Goal: Transaction & Acquisition: Book appointment/travel/reservation

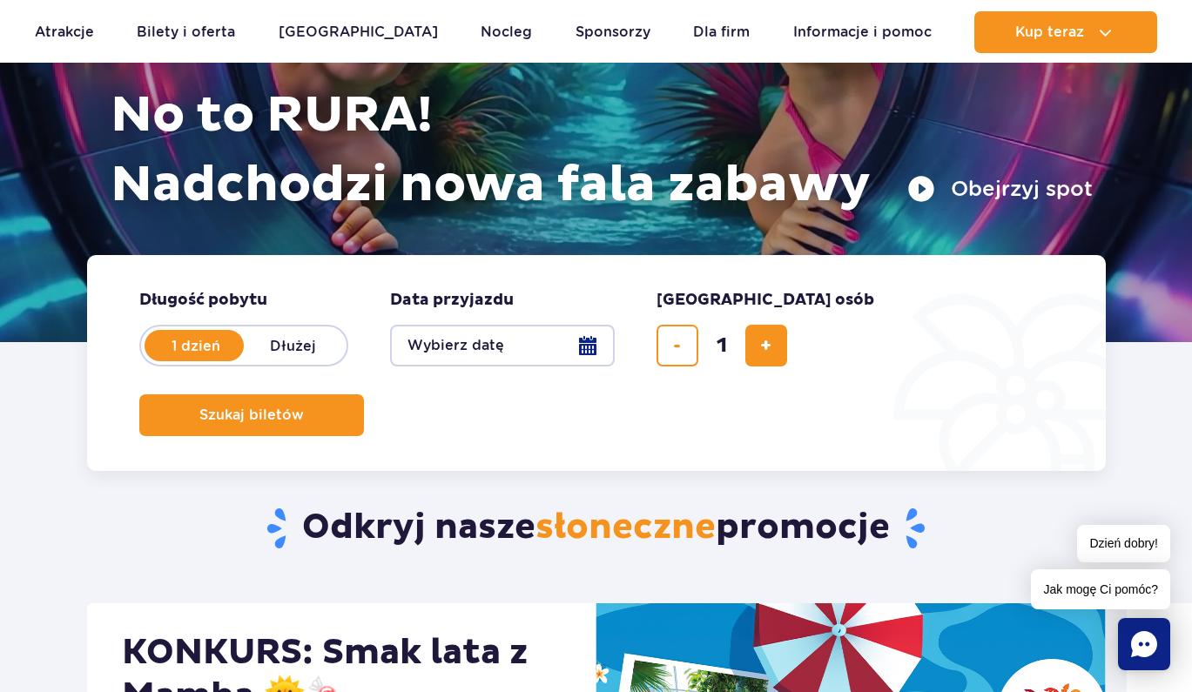
scroll to position [208, 0]
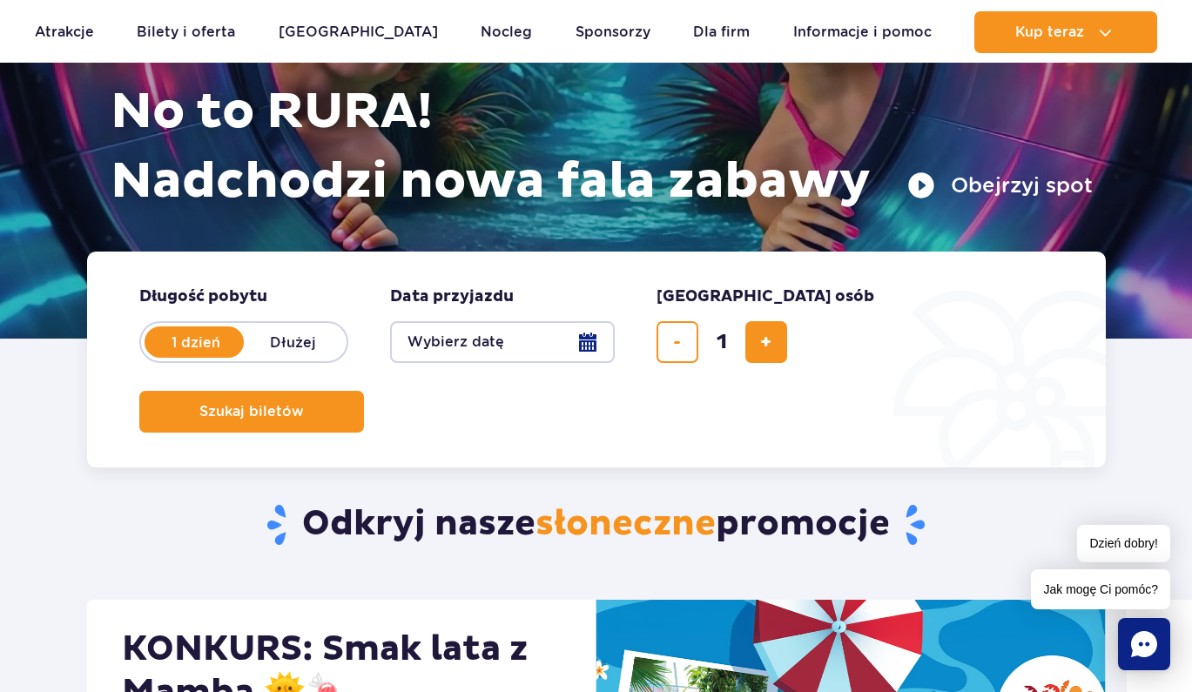
click at [590, 342] on button "Wybierz datę" at bounding box center [502, 342] width 225 height 42
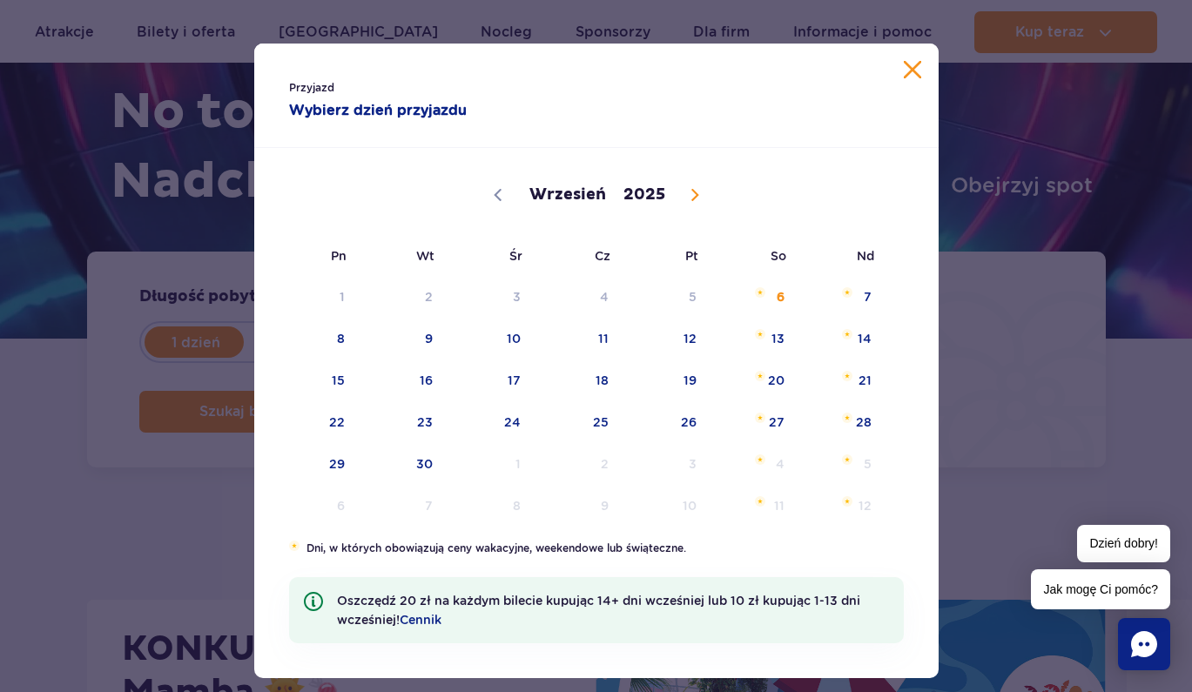
click at [699, 201] on span at bounding box center [695, 195] width 30 height 30
click at [691, 198] on icon at bounding box center [695, 195] width 12 height 12
select select "11"
click at [343, 386] on span "15" at bounding box center [316, 380] width 88 height 40
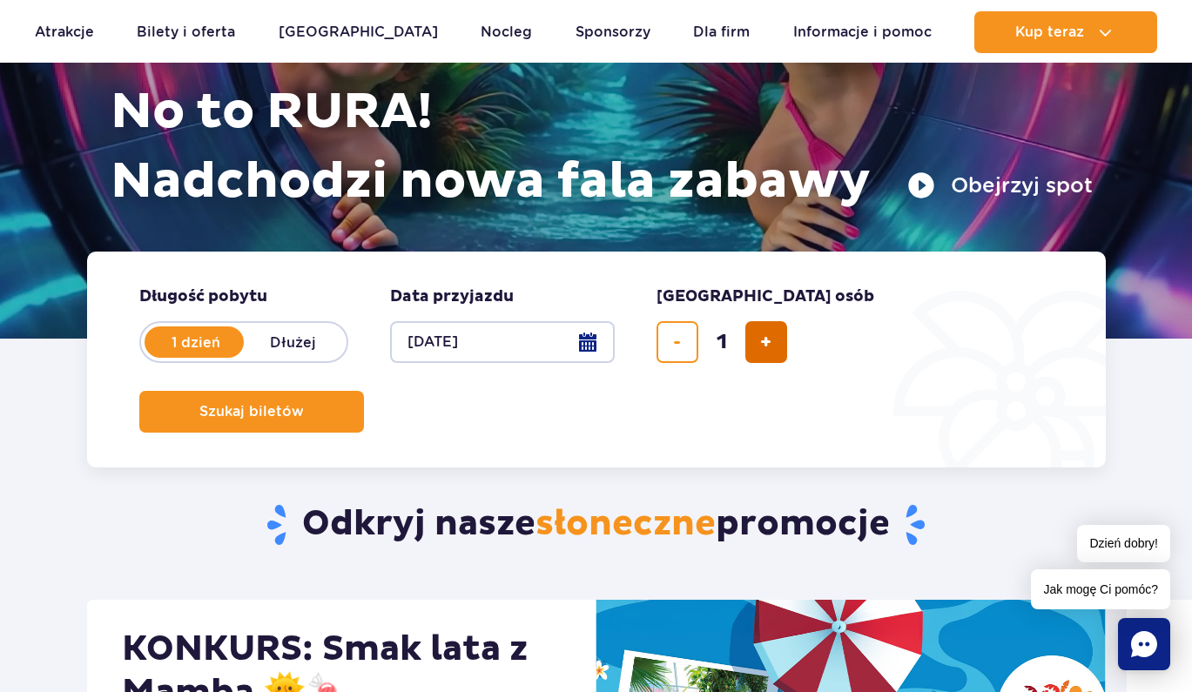
click at [778, 340] on button "dodaj bilet" at bounding box center [766, 342] width 42 height 42
type input "3"
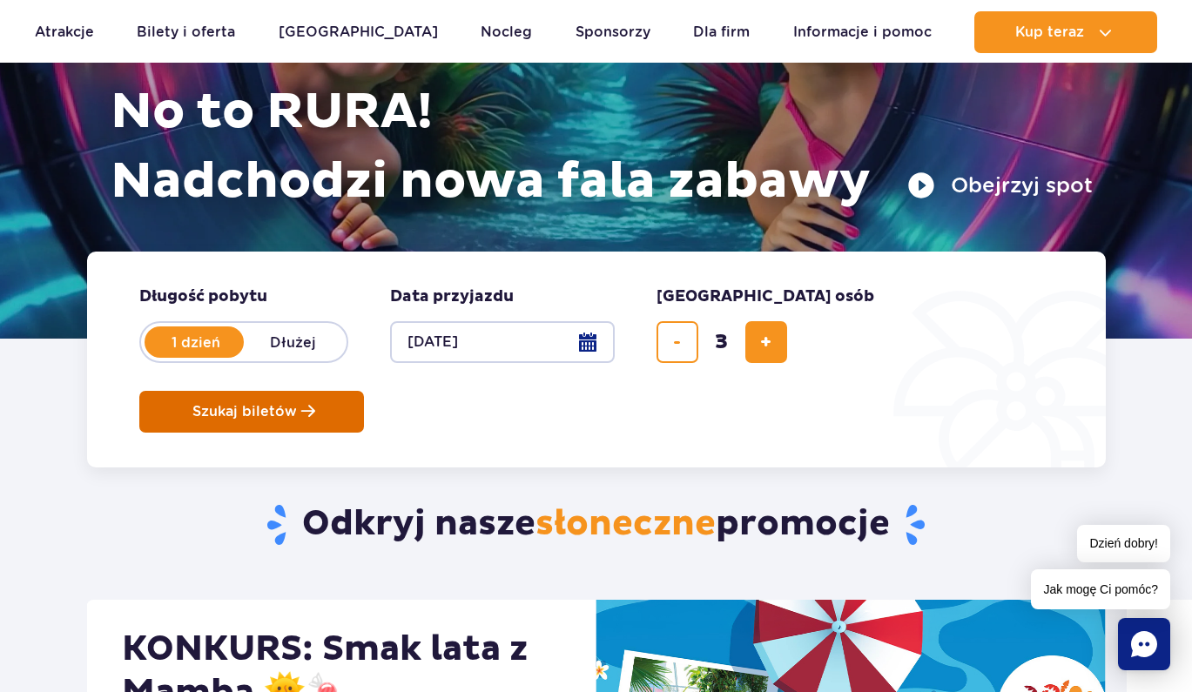
click at [364, 391] on button "Szukaj biletów" at bounding box center [251, 412] width 225 height 42
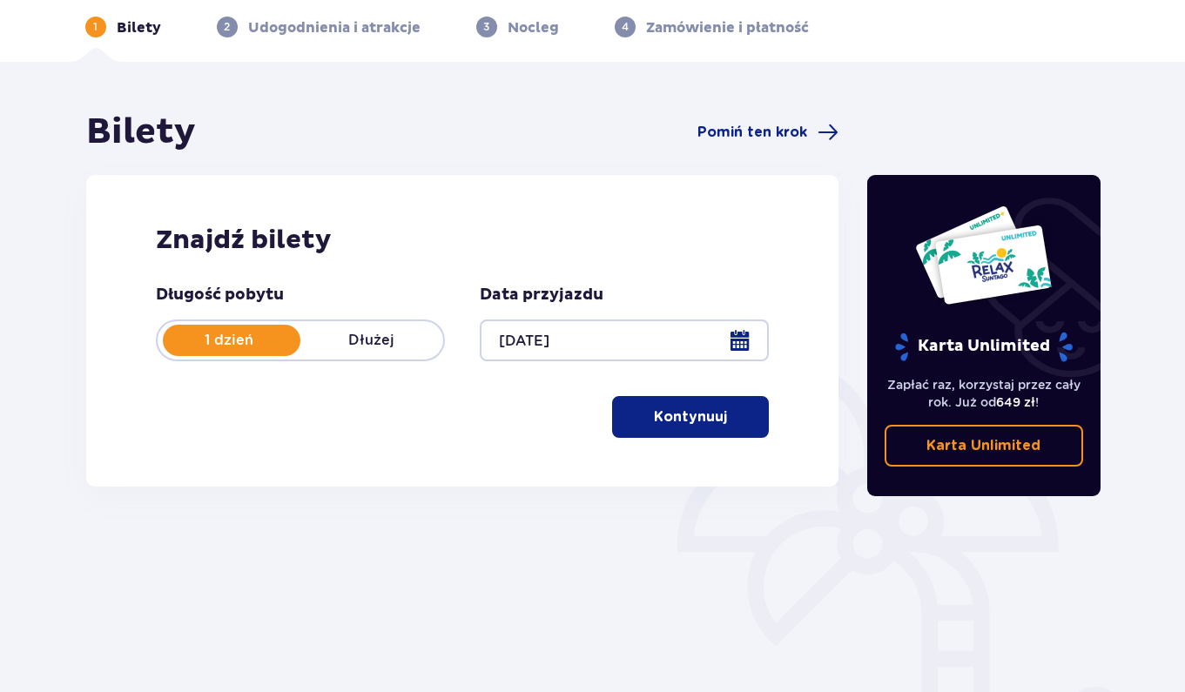
scroll to position [104, 0]
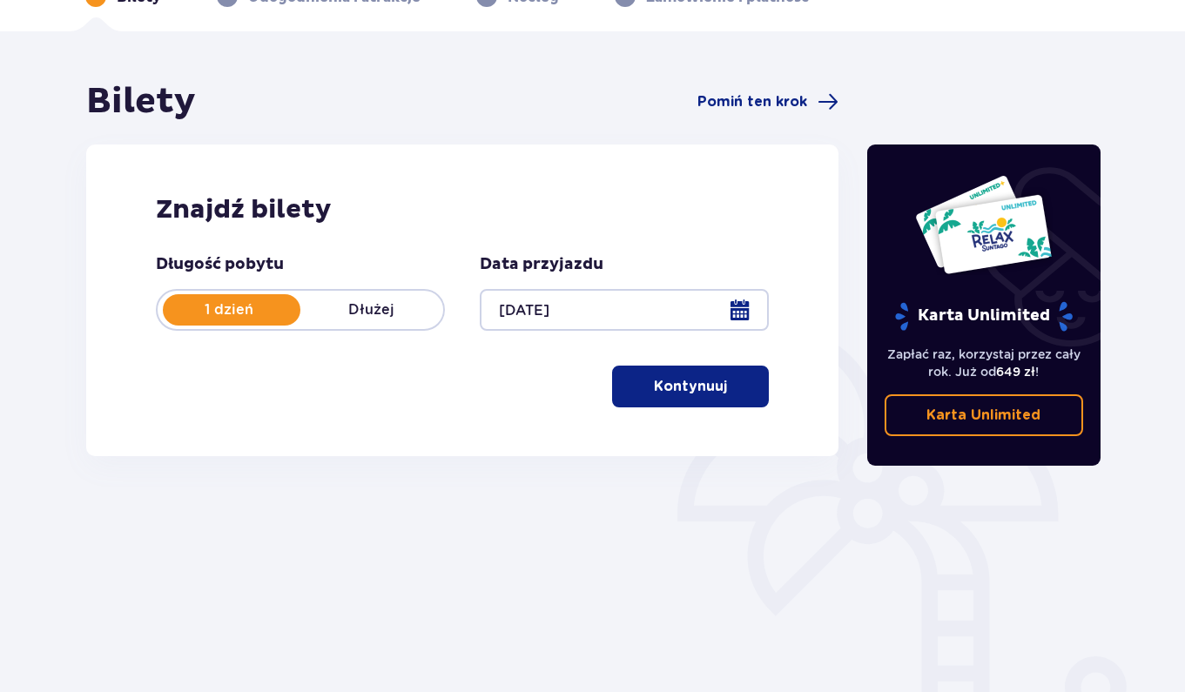
click at [717, 392] on button "Kontynuuj" at bounding box center [690, 387] width 157 height 42
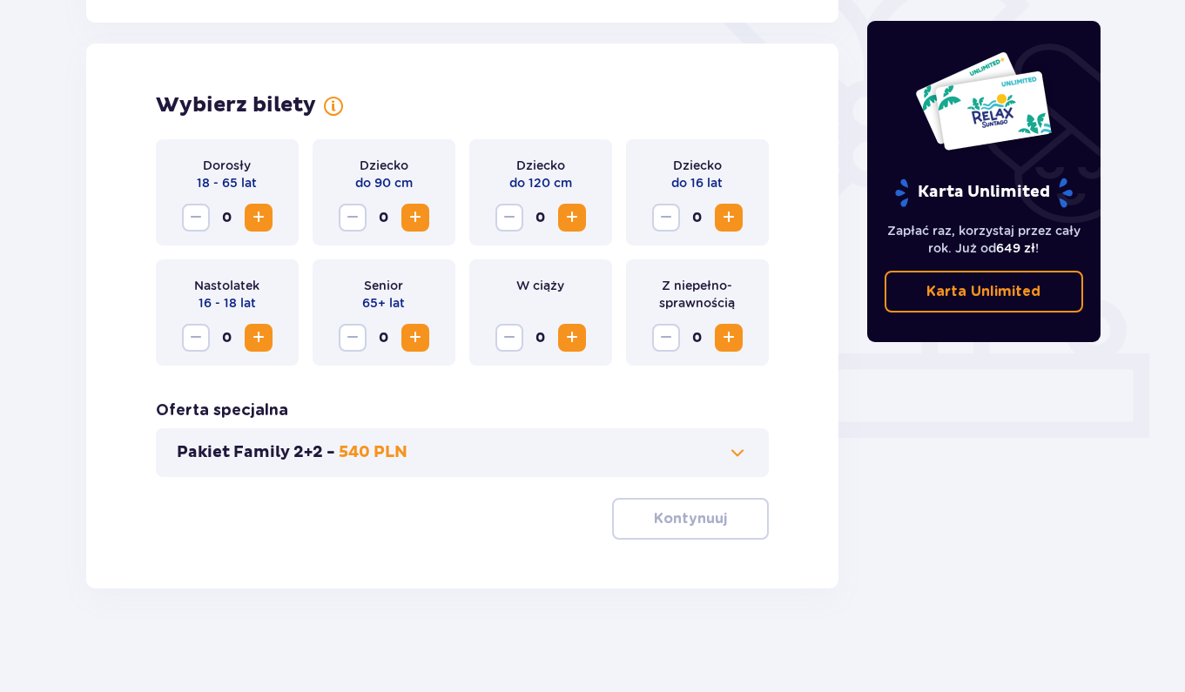
scroll to position [462, 0]
click at [269, 221] on button "Increase" at bounding box center [259, 217] width 28 height 28
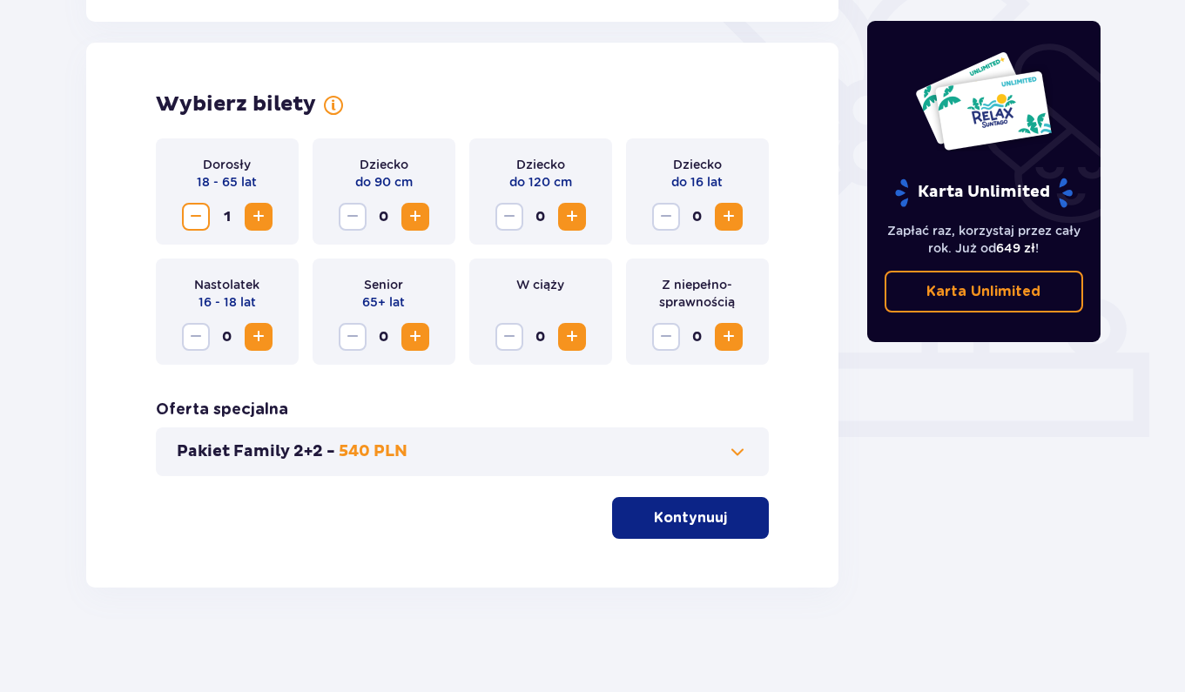
click at [269, 221] on button "Increase" at bounding box center [259, 217] width 28 height 28
click at [673, 507] on button "Kontynuuj" at bounding box center [690, 518] width 157 height 42
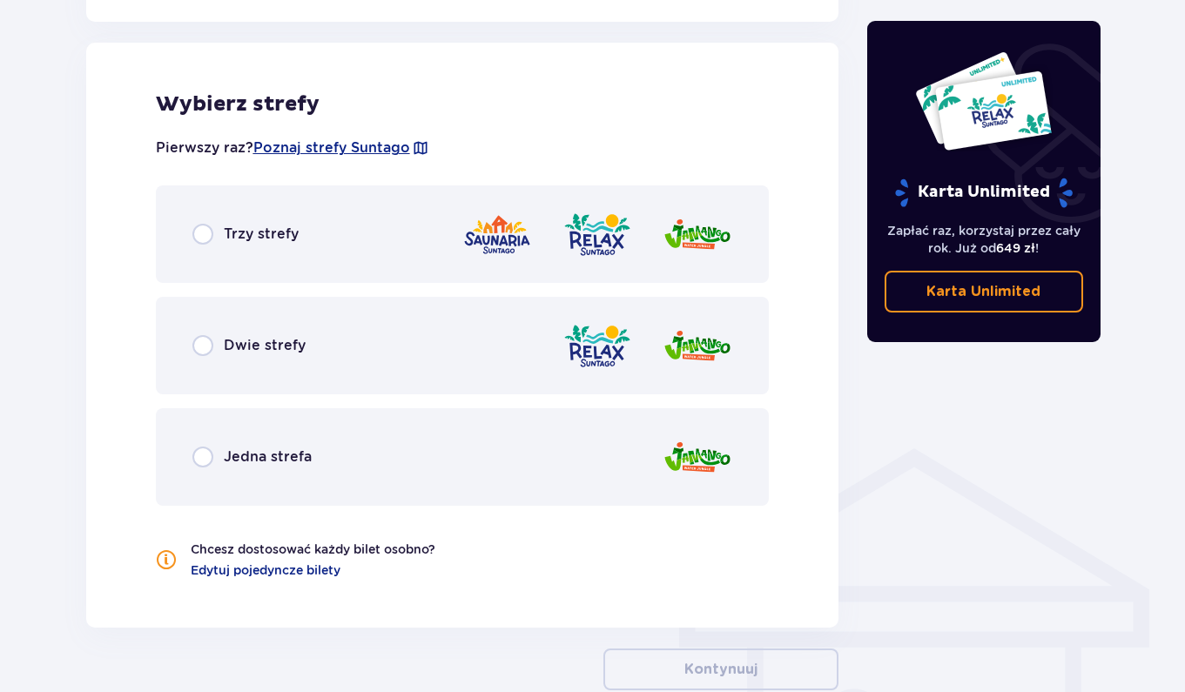
scroll to position [966, 0]
click at [213, 234] on div "Trzy strefy" at bounding box center [245, 233] width 106 height 21
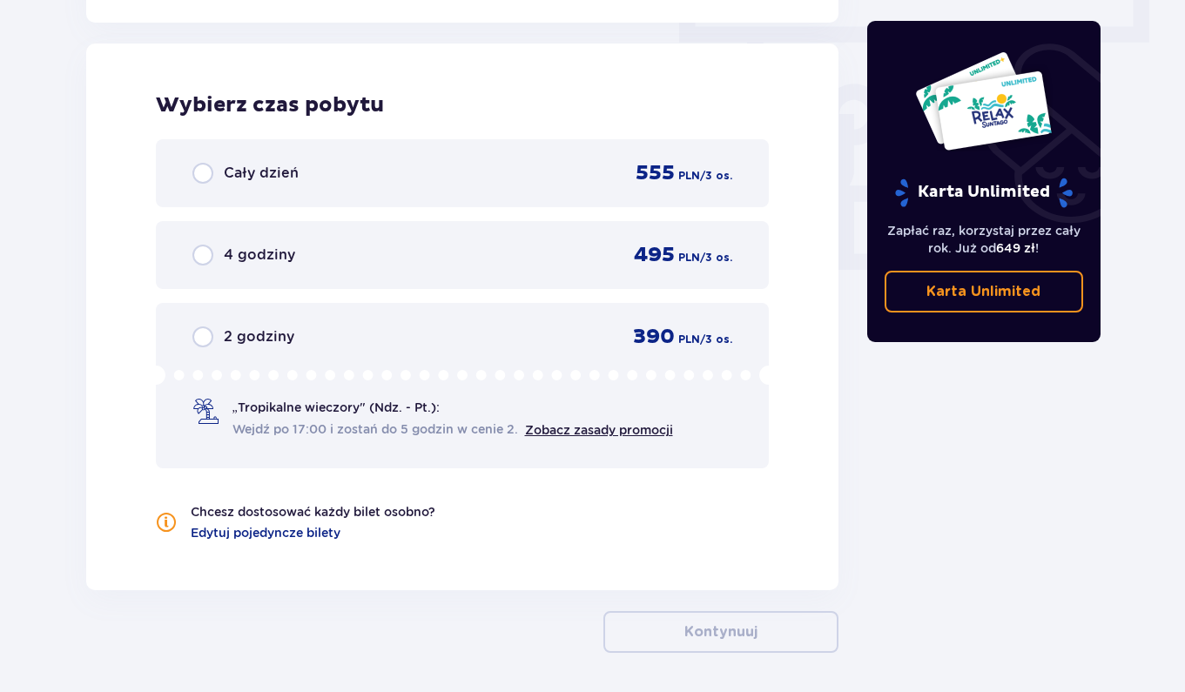
scroll to position [1572, 0]
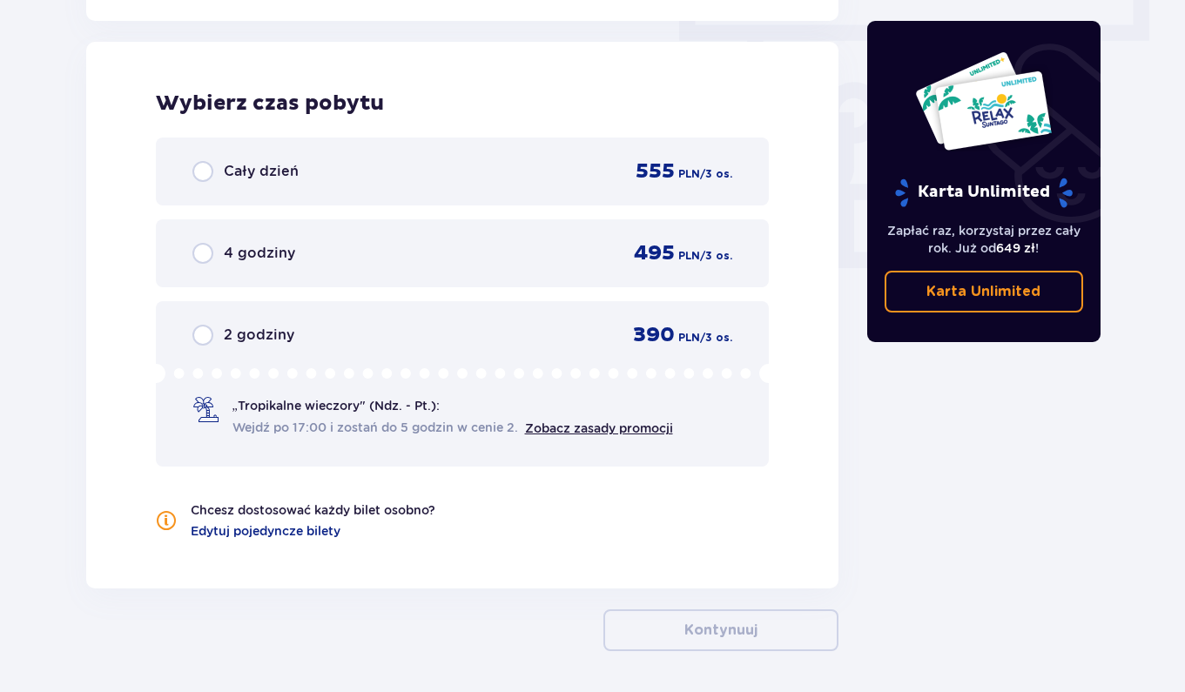
click at [244, 169] on p "Cały dzień" at bounding box center [261, 171] width 75 height 19
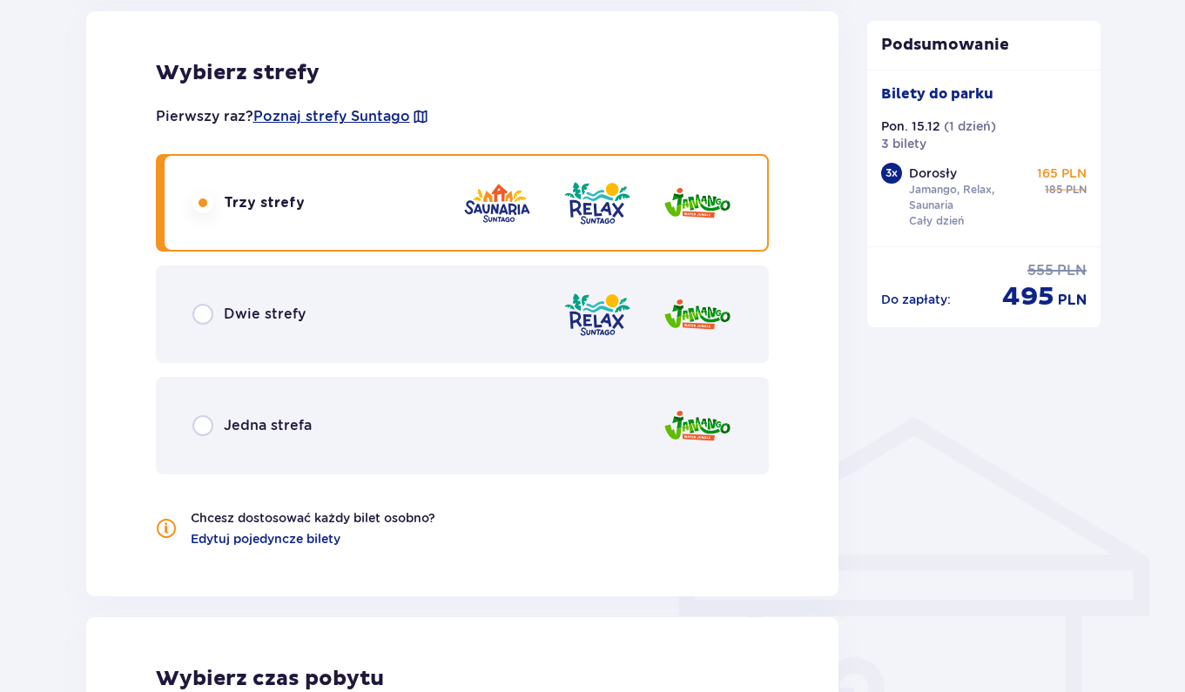
scroll to position [951, 0]
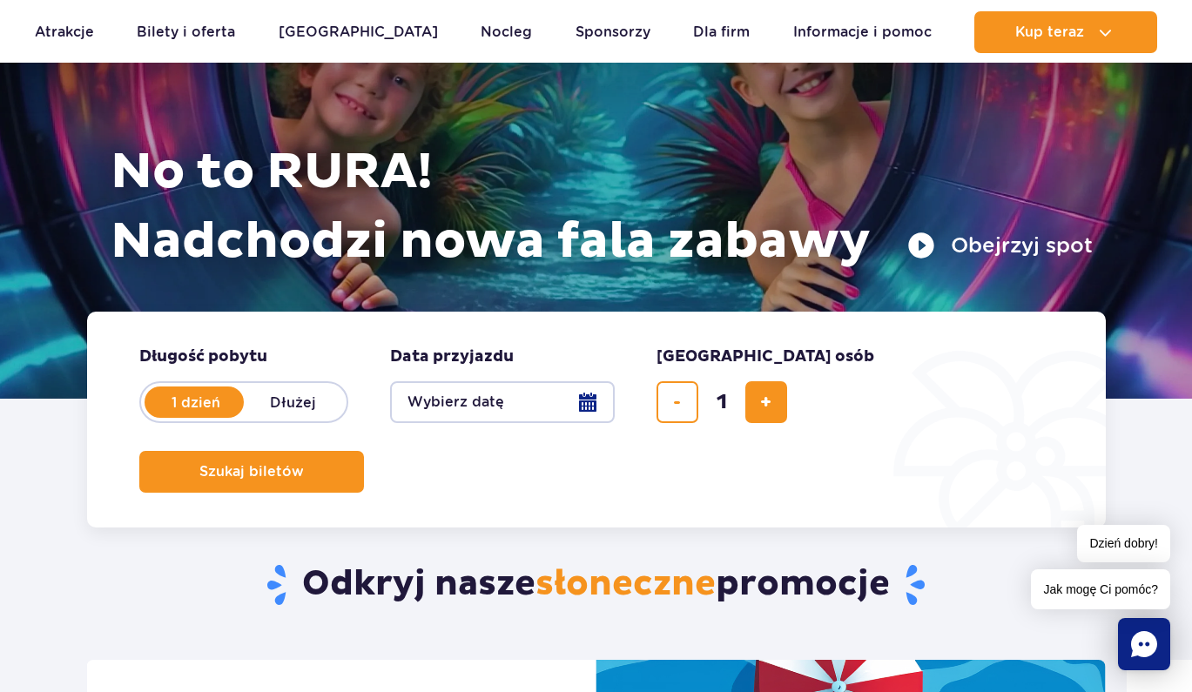
scroll to position [214, 0]
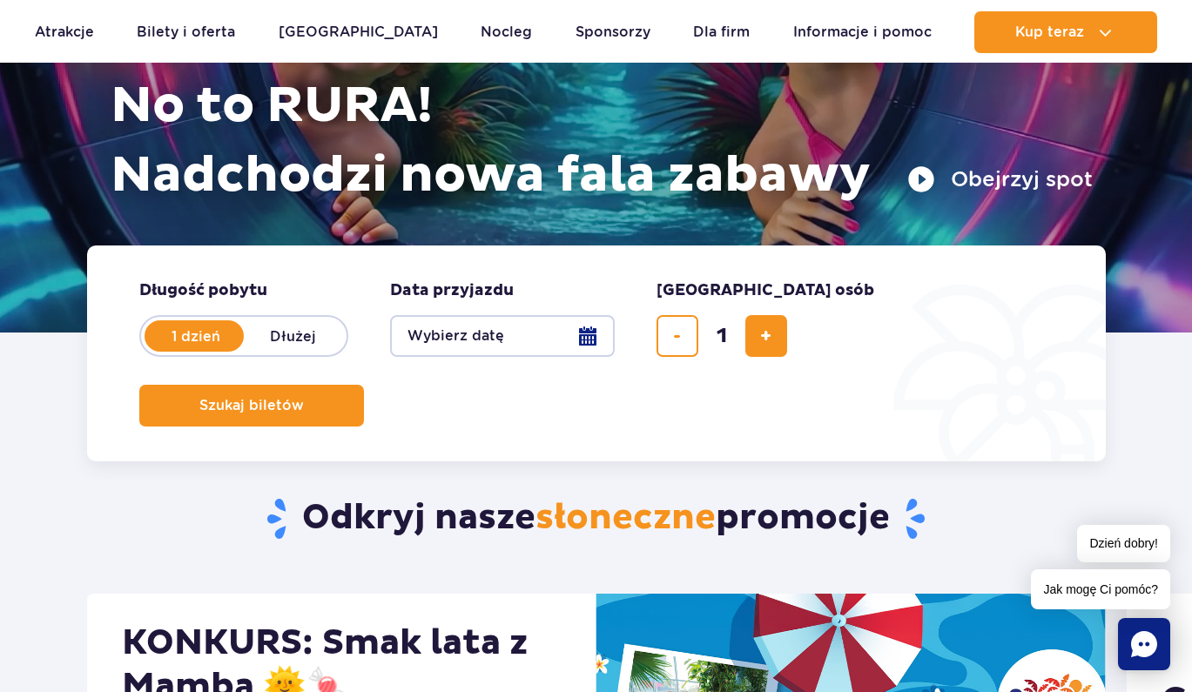
click at [583, 331] on button "Wybierz datę" at bounding box center [502, 336] width 225 height 42
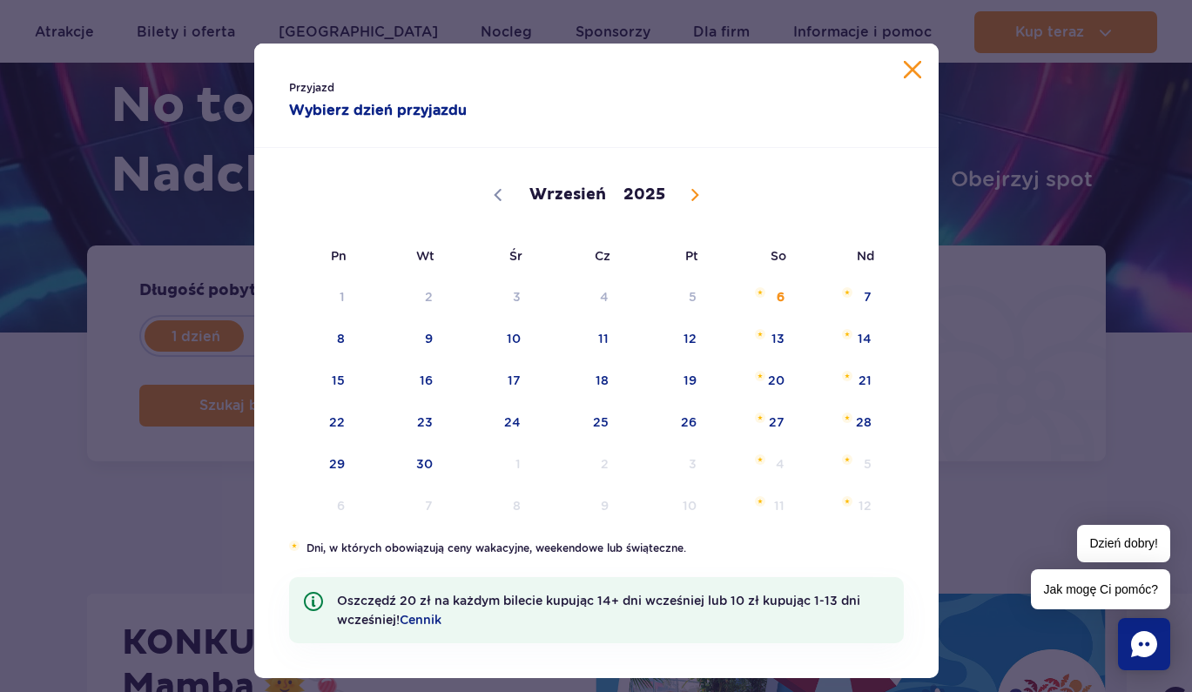
click at [691, 191] on icon at bounding box center [694, 195] width 6 height 11
select select "11"
click at [341, 380] on span "15" at bounding box center [316, 380] width 88 height 40
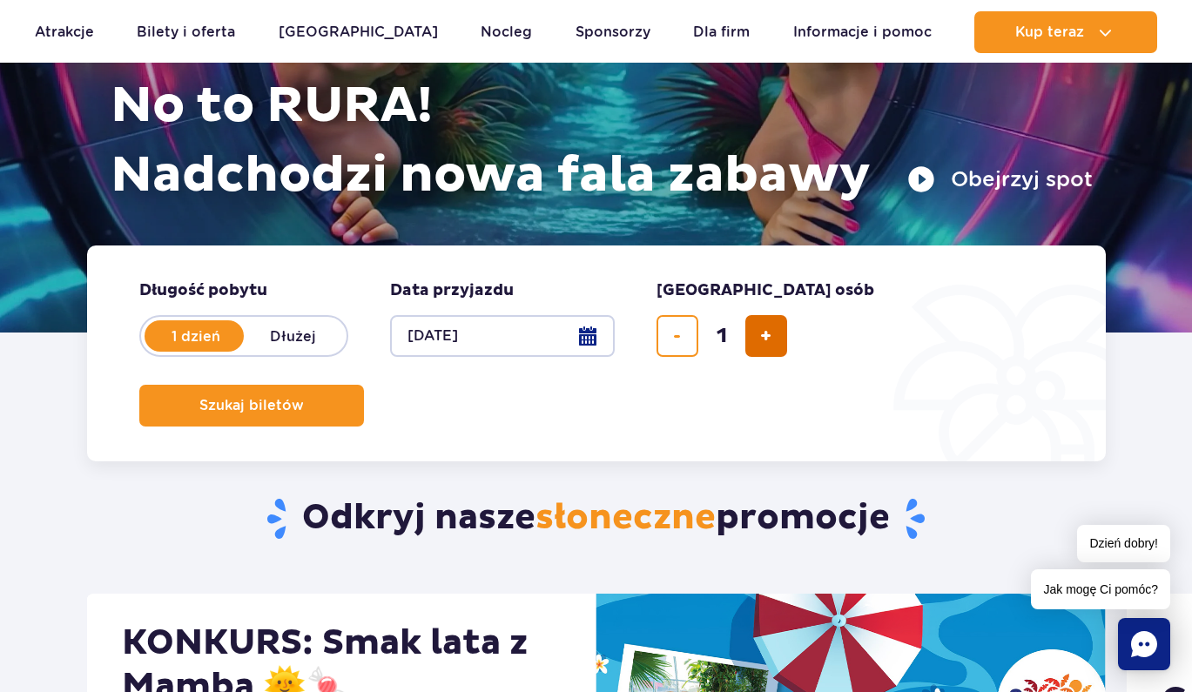
click at [776, 323] on button "dodaj bilet" at bounding box center [766, 336] width 42 height 42
type input "3"
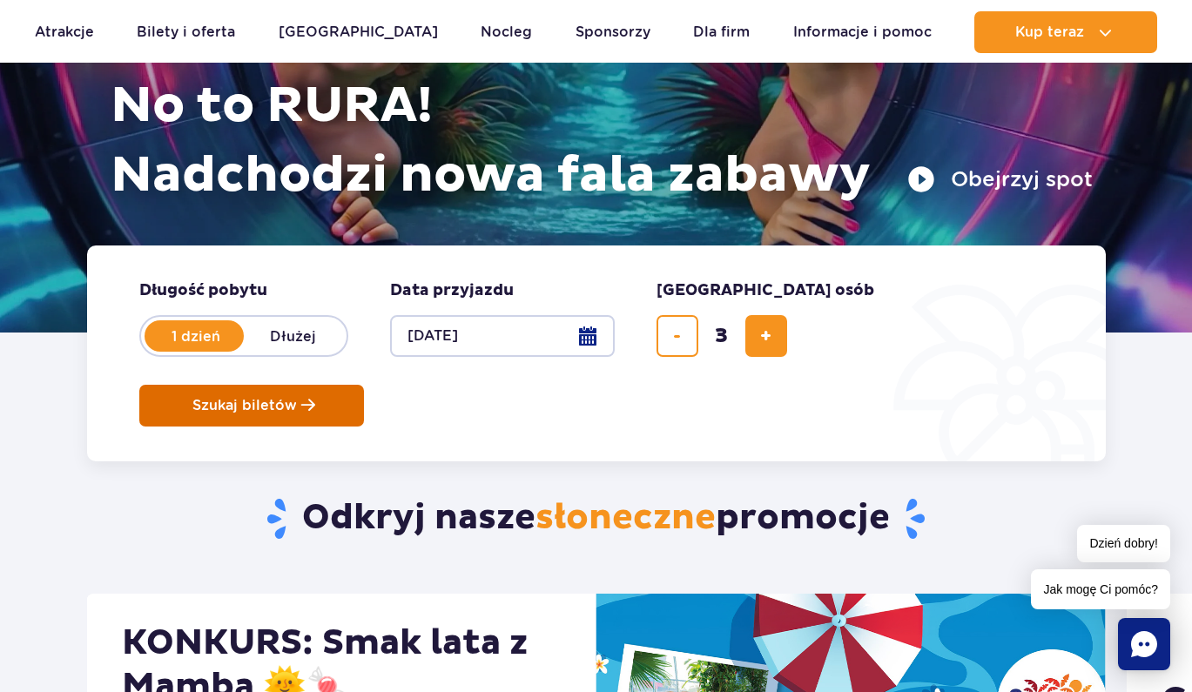
click at [364, 385] on button "Szukaj biletów" at bounding box center [251, 406] width 225 height 42
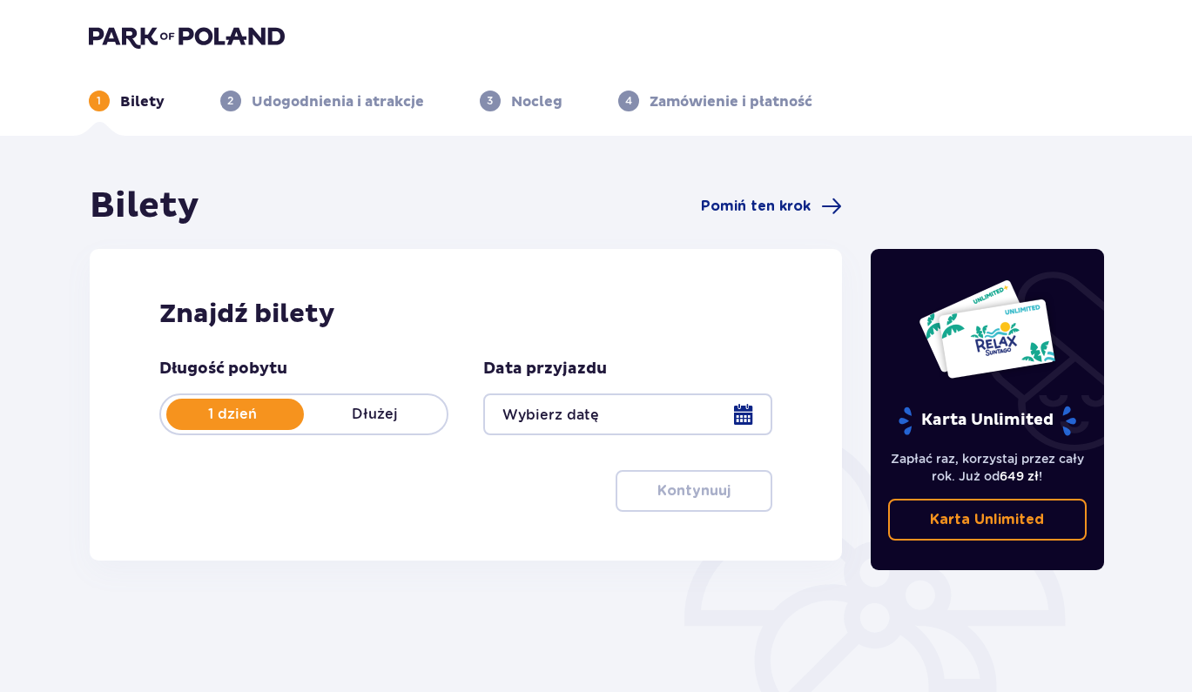
type input "[DATE]"
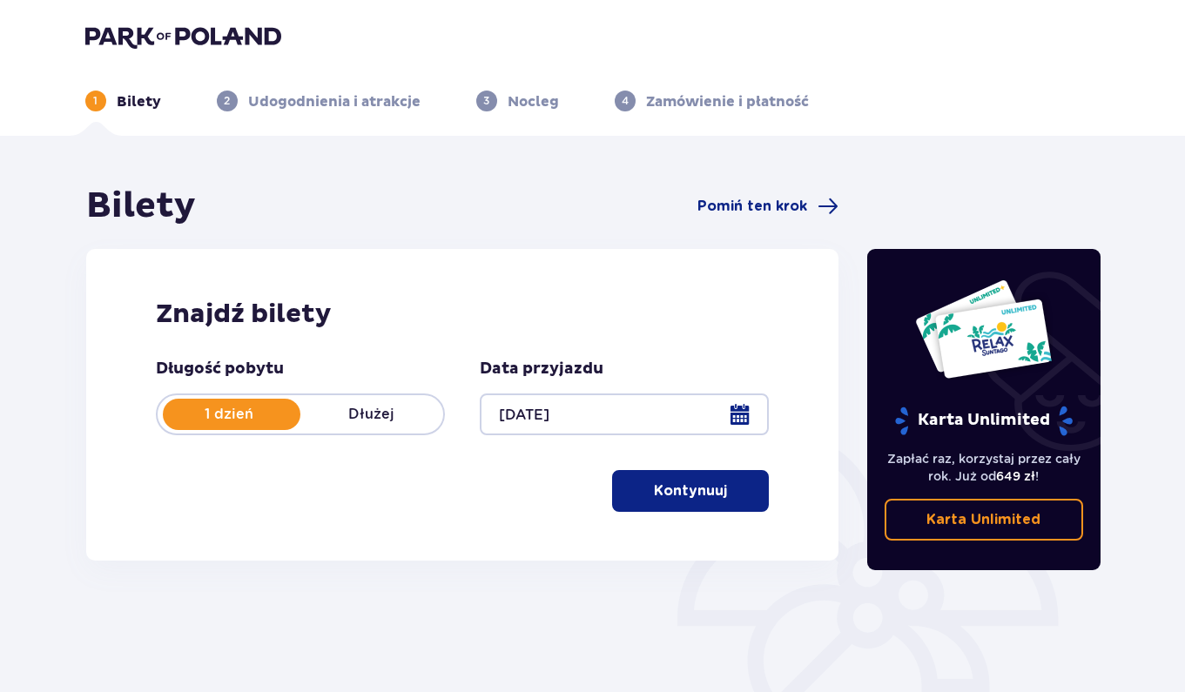
click at [656, 488] on p "Kontynuuj" at bounding box center [690, 490] width 73 height 19
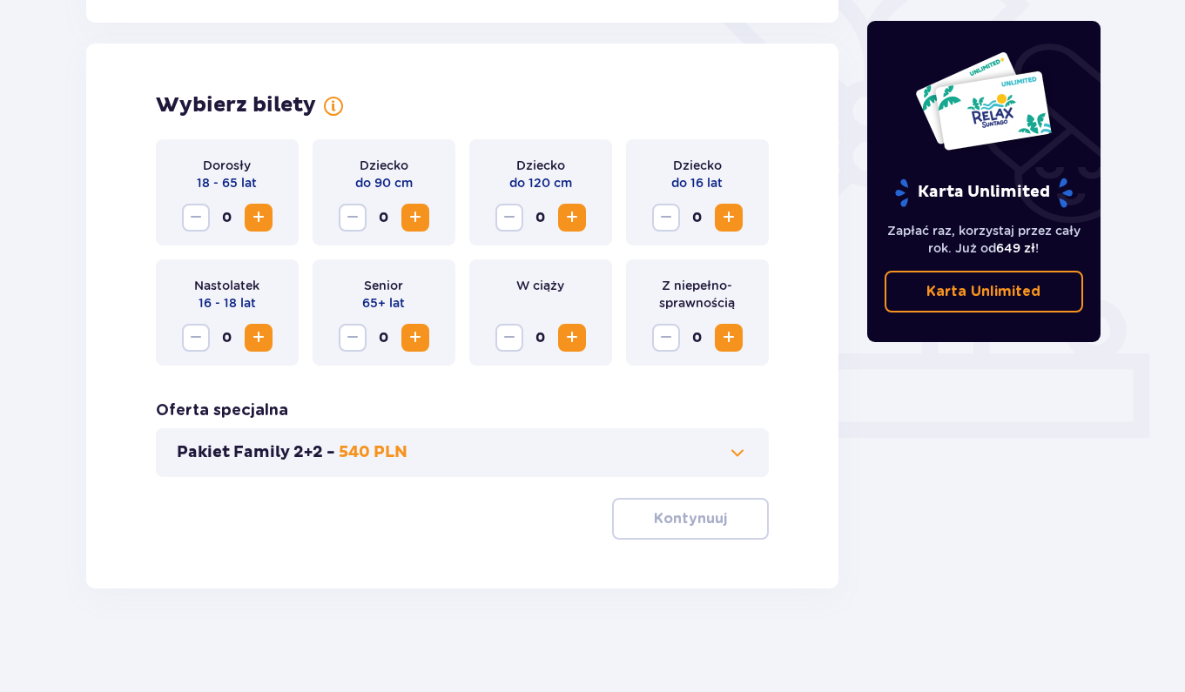
scroll to position [462, 0]
click at [246, 221] on button "Increase" at bounding box center [259, 217] width 28 height 28
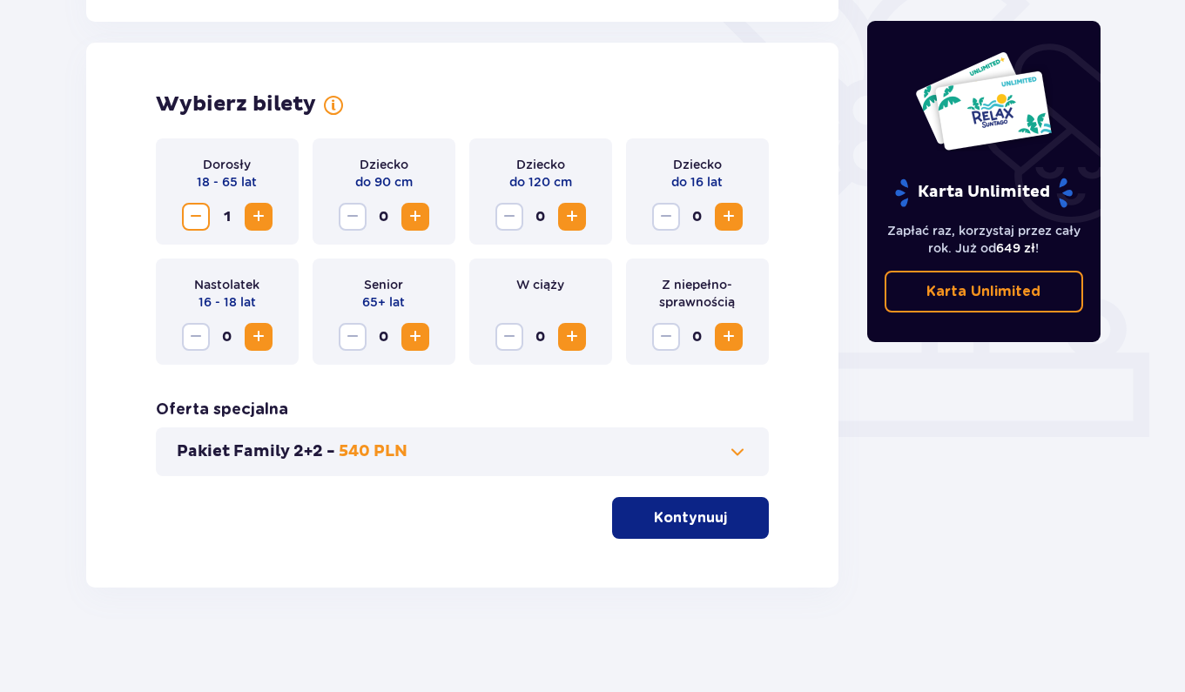
click at [246, 221] on button "Increase" at bounding box center [259, 217] width 28 height 28
click at [257, 219] on span "Increase" at bounding box center [258, 216] width 21 height 21
click at [687, 526] on p "Kontynuuj" at bounding box center [690, 517] width 73 height 19
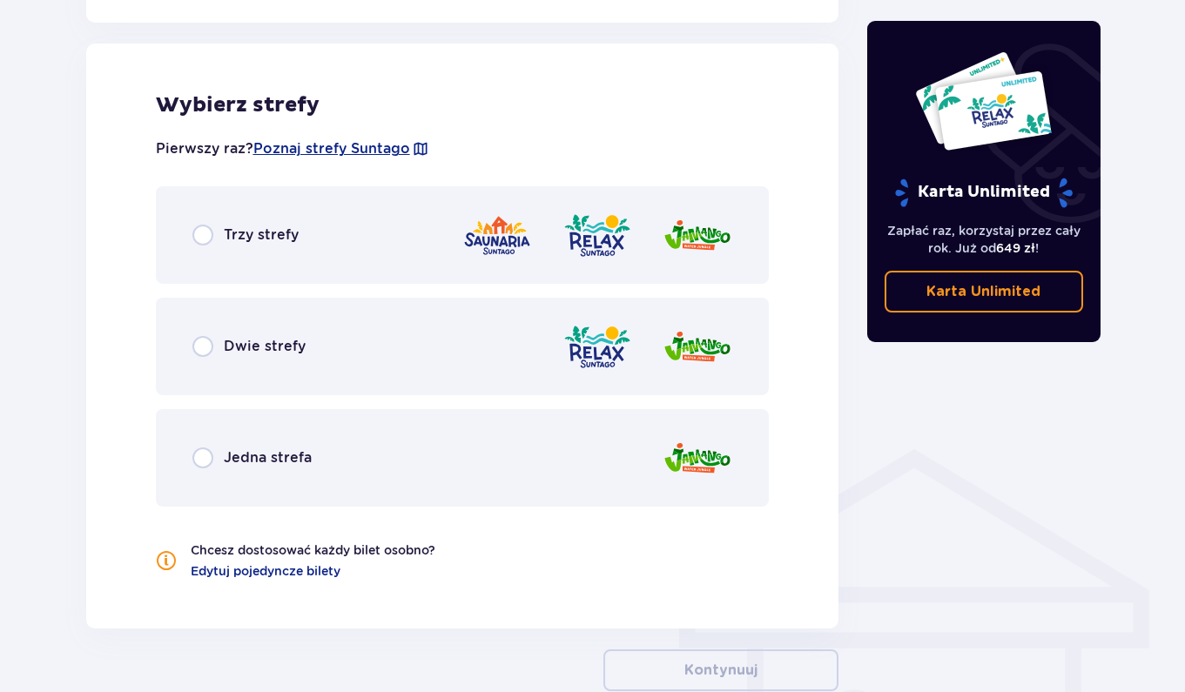
scroll to position [966, 0]
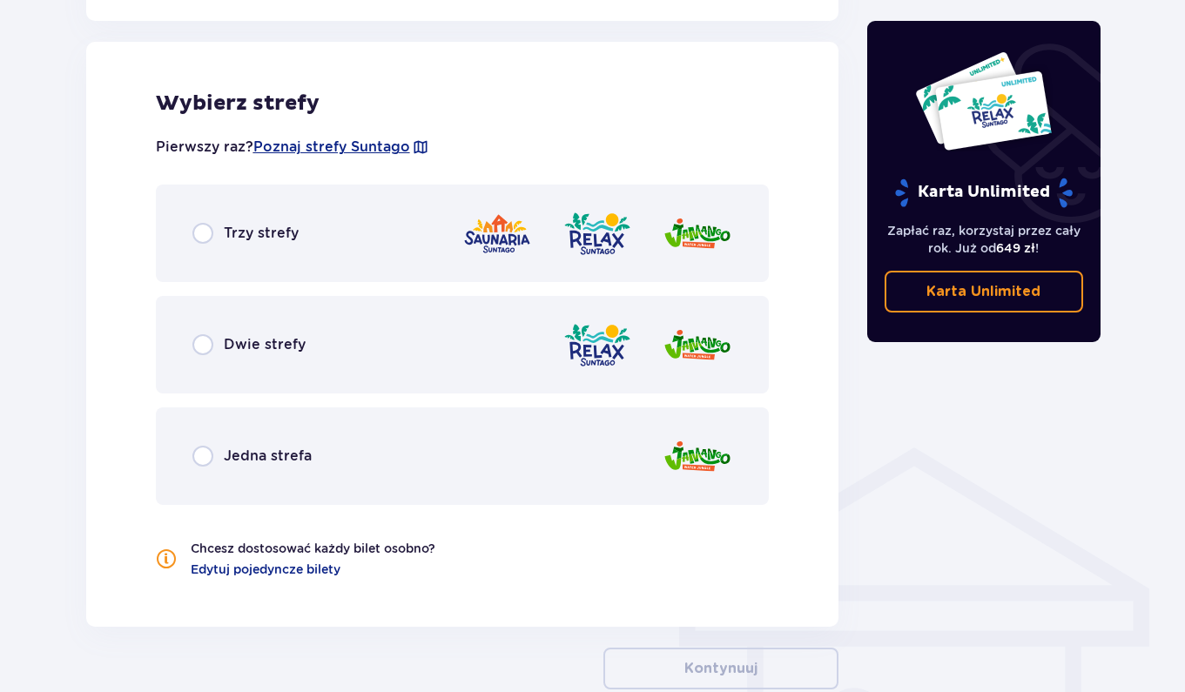
click at [241, 234] on p "Trzy strefy" at bounding box center [261, 233] width 75 height 19
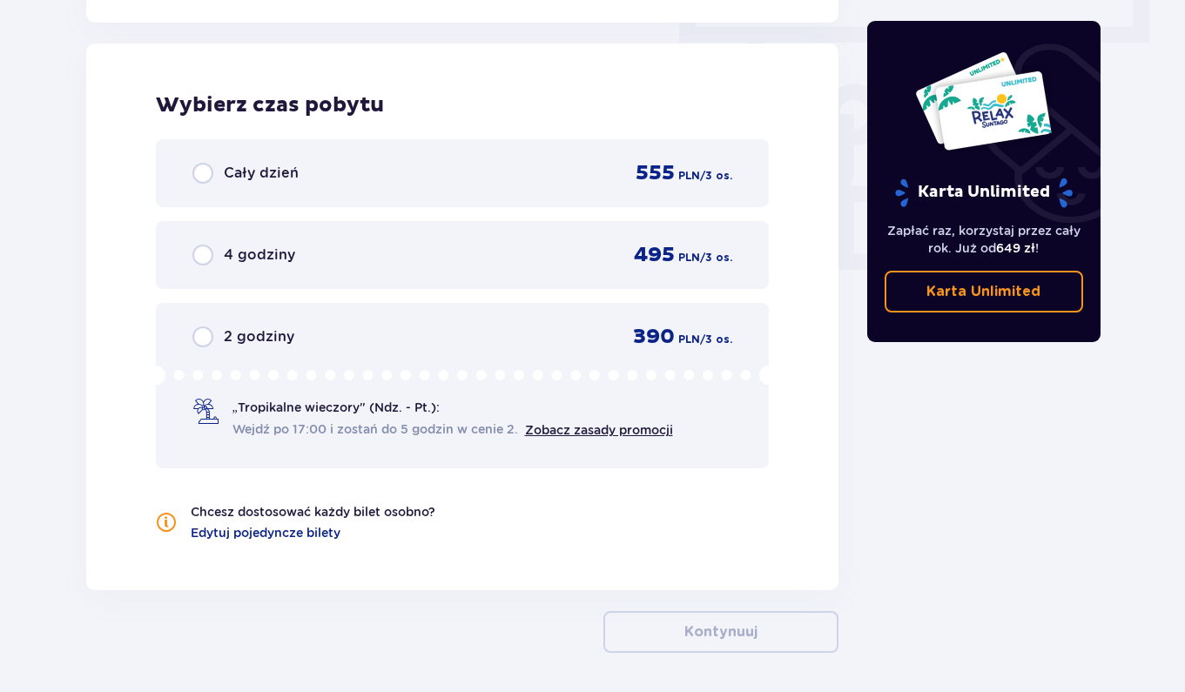
scroll to position [1572, 0]
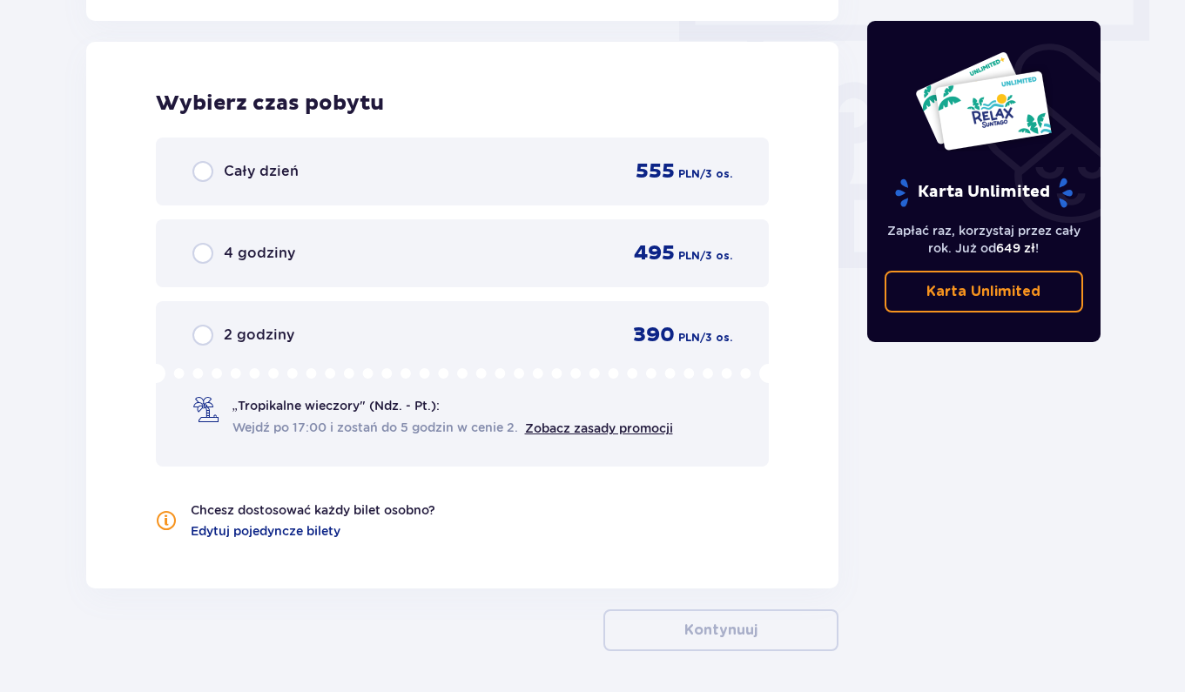
click at [260, 252] on p "4 godziny" at bounding box center [259, 253] width 71 height 19
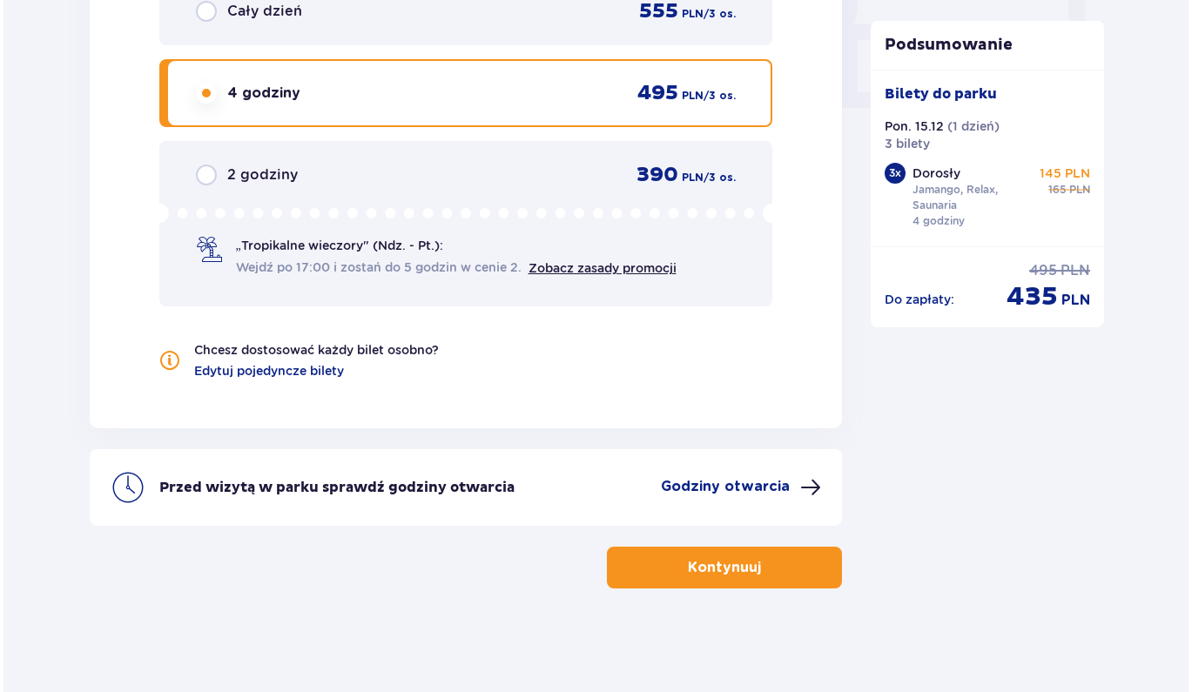
scroll to position [1734, 0]
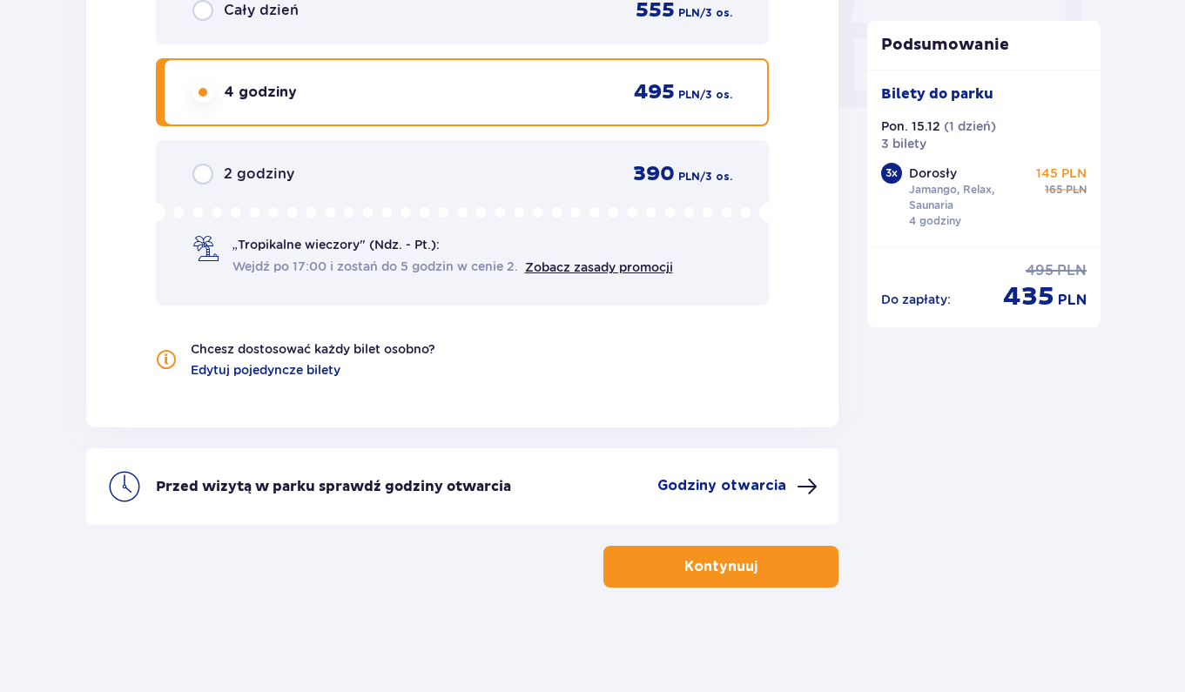
click at [744, 483] on p "Godziny otwarcia" at bounding box center [721, 485] width 129 height 19
